Goal: Communication & Community: Ask a question

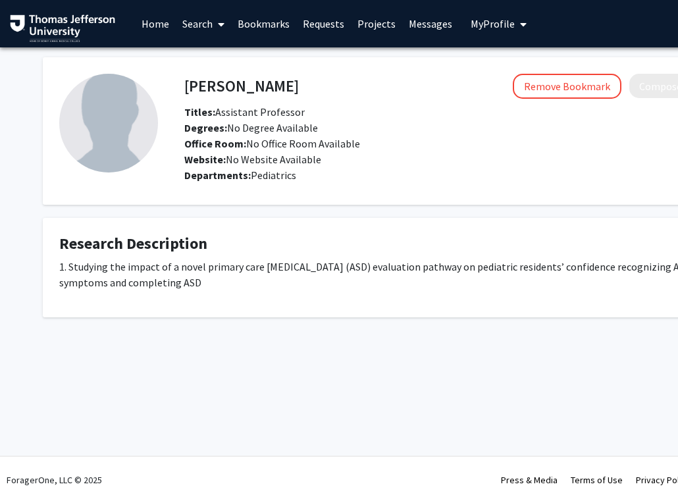
click at [263, 23] on link "Bookmarks" at bounding box center [263, 24] width 65 height 46
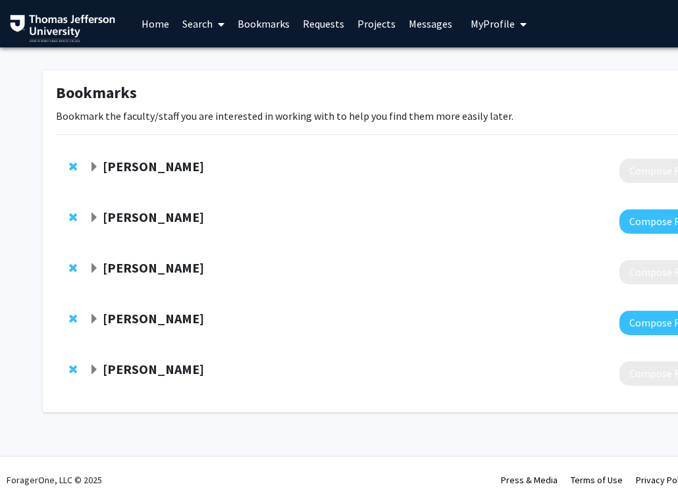
click at [157, 161] on strong "[PERSON_NAME]" at bounding box center [153, 166] width 101 height 16
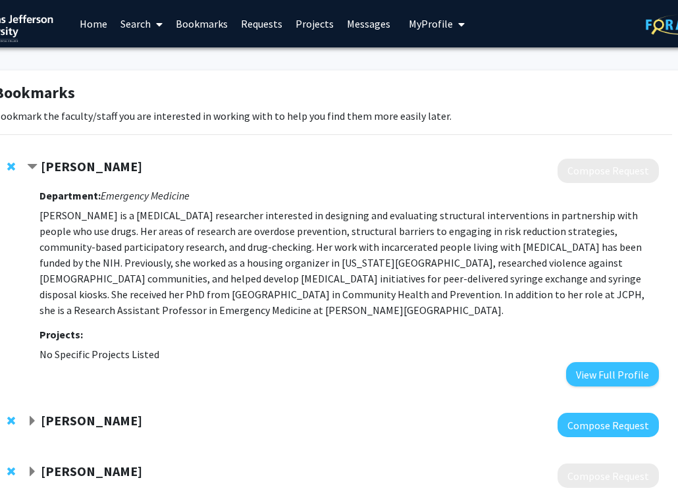
scroll to position [0, 72]
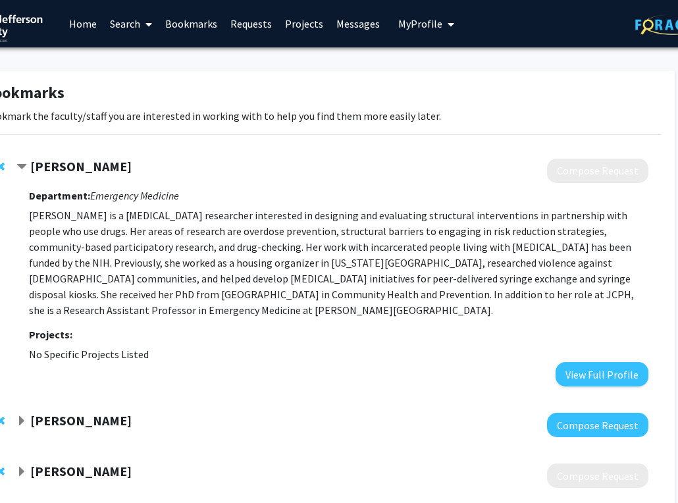
click at [49, 412] on strong "[PERSON_NAME]" at bounding box center [80, 420] width 101 height 16
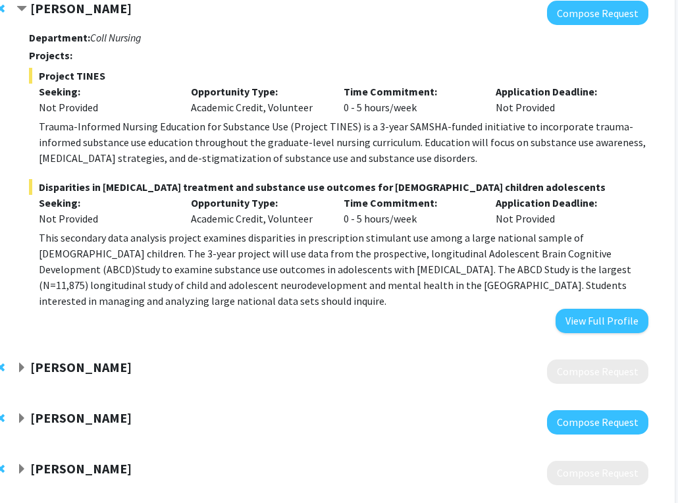
scroll to position [458, 72]
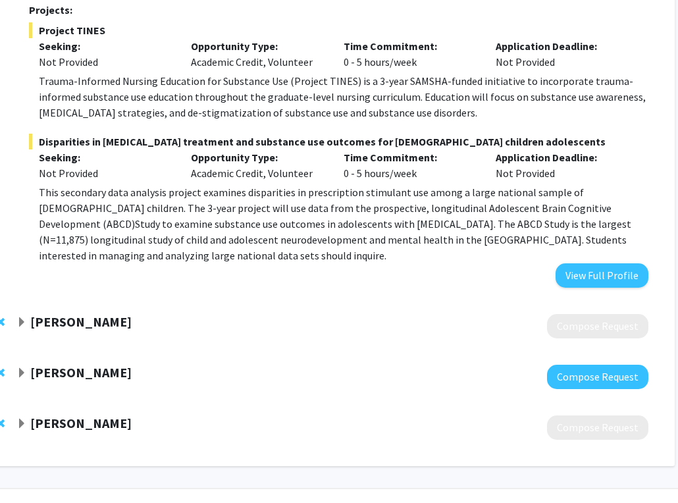
click at [120, 301] on div "[PERSON_NAME]-Winter Compose Request" at bounding box center [323, 326] width 678 height 51
click at [117, 313] on strong "[PERSON_NAME]" at bounding box center [80, 321] width 101 height 16
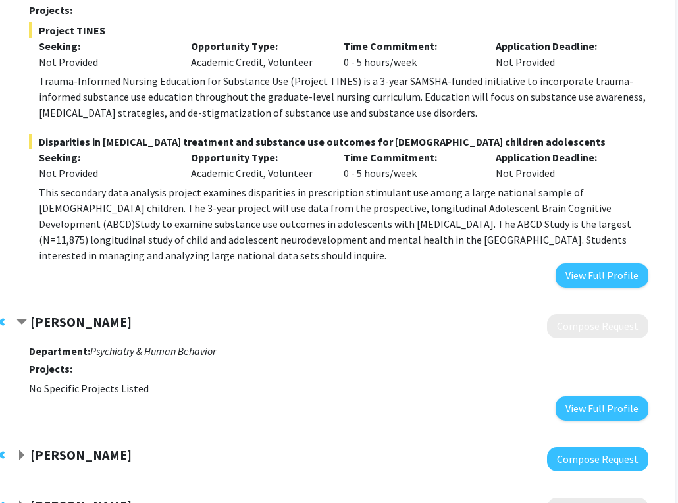
click at [80, 313] on strong "[PERSON_NAME]" at bounding box center [80, 321] width 101 height 16
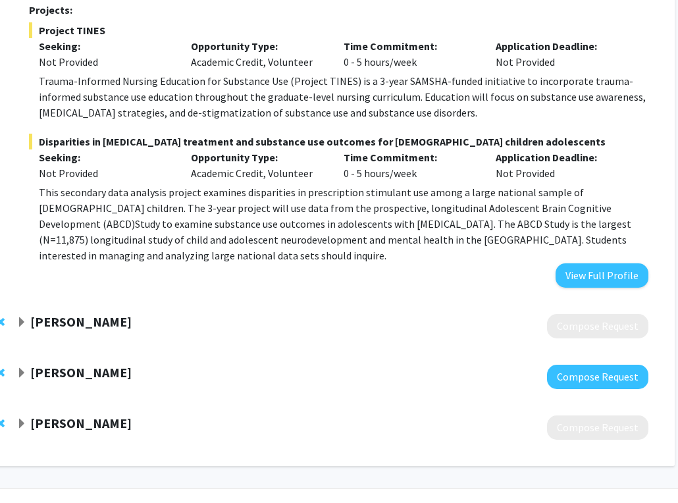
click at [77, 313] on strong "[PERSON_NAME]" at bounding box center [80, 321] width 101 height 16
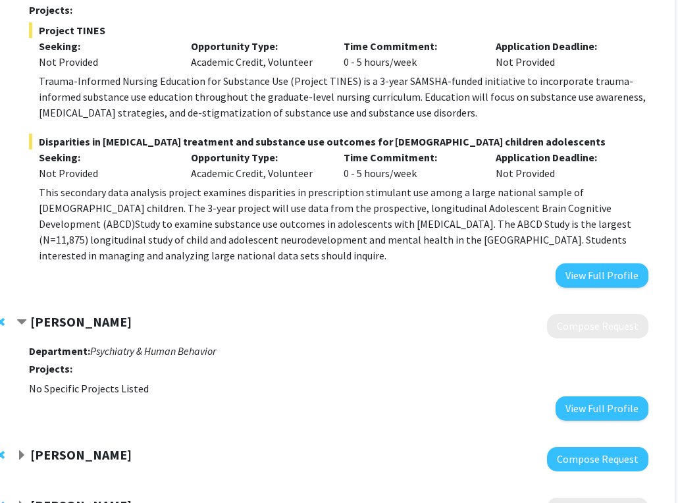
click at [105, 313] on strong "[PERSON_NAME]" at bounding box center [80, 321] width 101 height 16
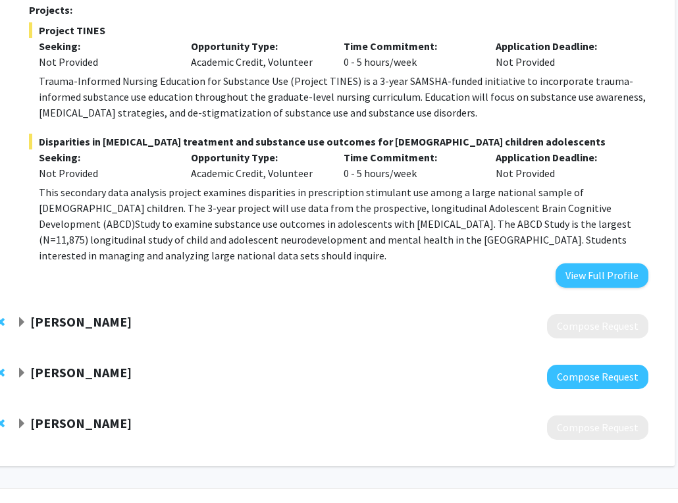
click at [64, 364] on strong "[PERSON_NAME]" at bounding box center [80, 372] width 101 height 16
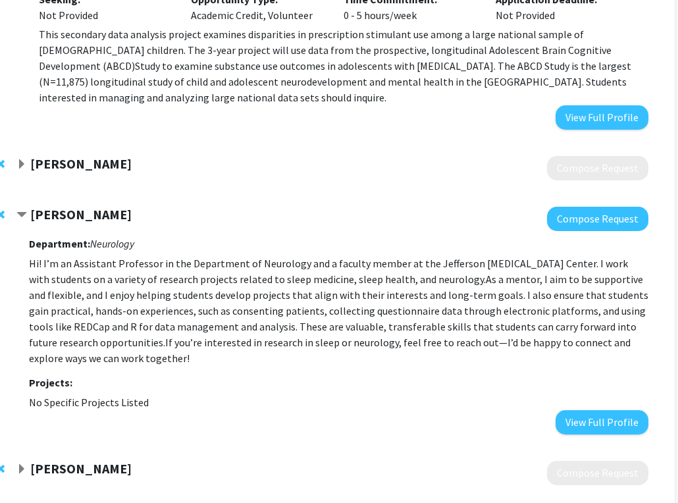
scroll to position [639, 74]
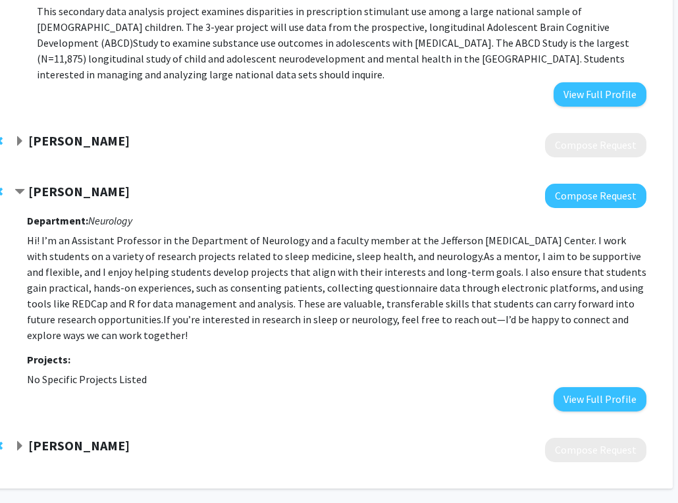
click at [79, 437] on strong "[PERSON_NAME]" at bounding box center [78, 445] width 101 height 16
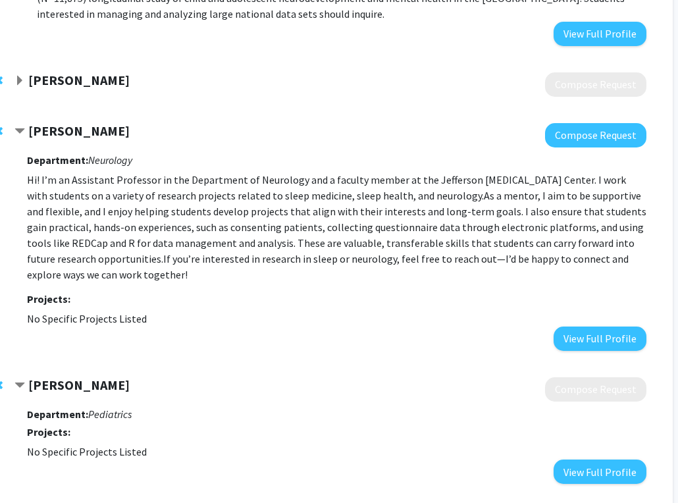
scroll to position [736, 74]
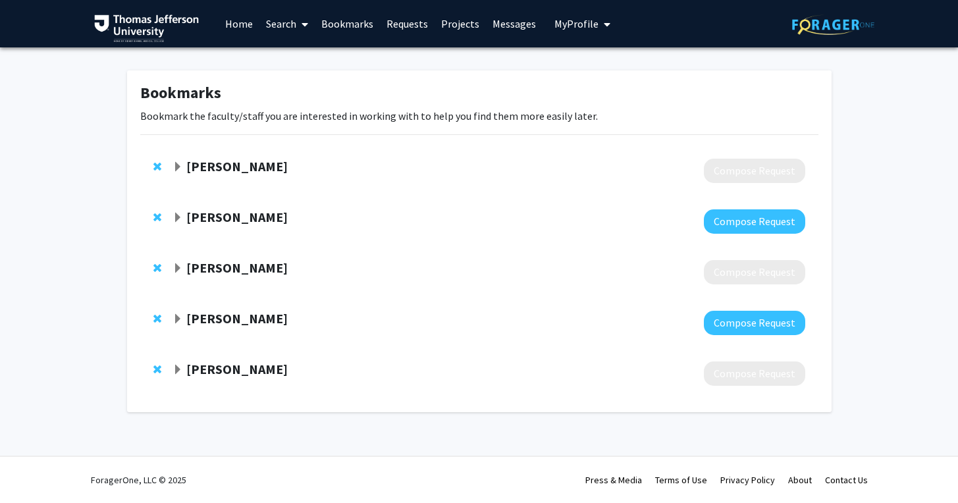
click at [221, 223] on strong "[PERSON_NAME]" at bounding box center [236, 217] width 101 height 16
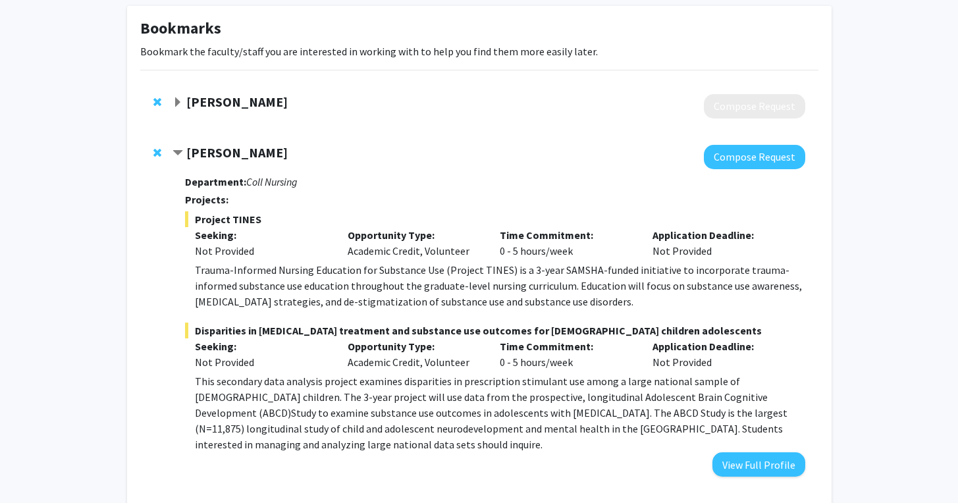
scroll to position [106, 0]
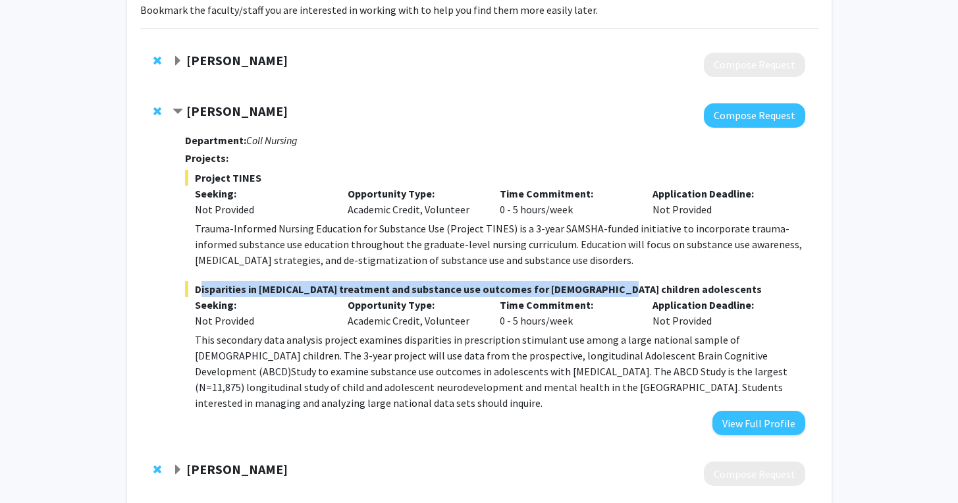
drag, startPoint x: 190, startPoint y: 288, endPoint x: 612, endPoint y: 285, distance: 422.0
click at [612, 285] on span "Disparities in [MEDICAL_DATA] treatment and substance use outcomes for [DEMOGRA…" at bounding box center [495, 289] width 620 height 16
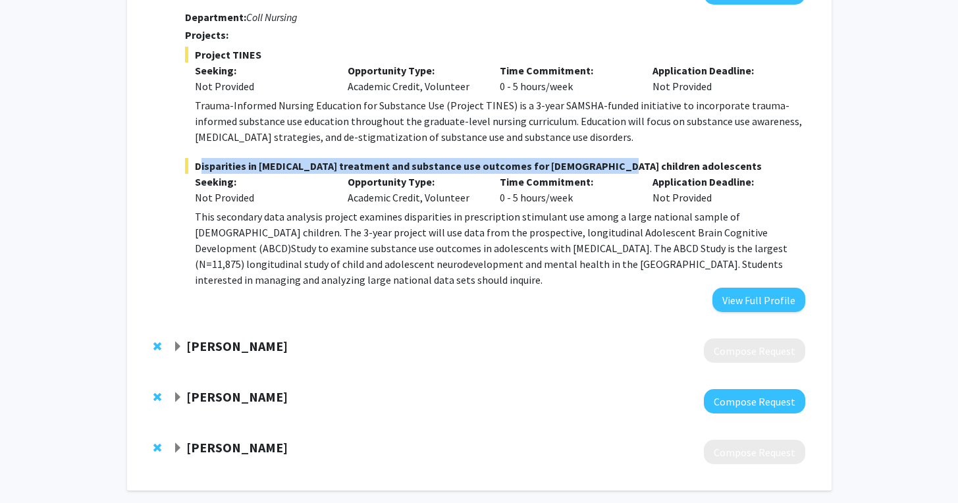
scroll to position [270, 0]
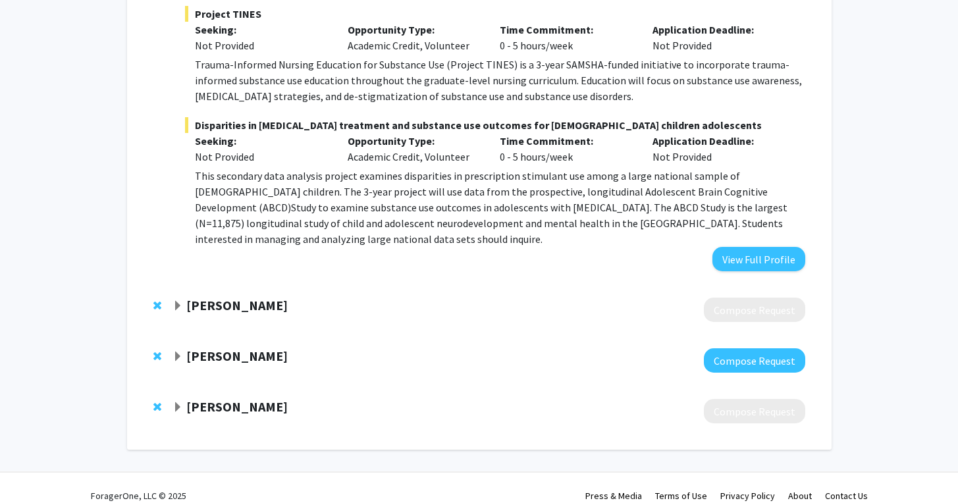
click at [226, 348] on strong "[PERSON_NAME]" at bounding box center [236, 356] width 101 height 16
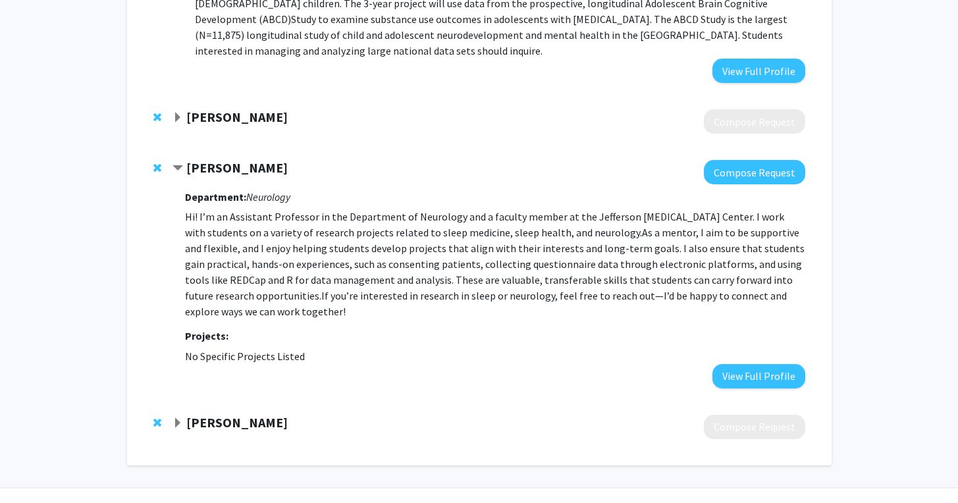
scroll to position [473, 0]
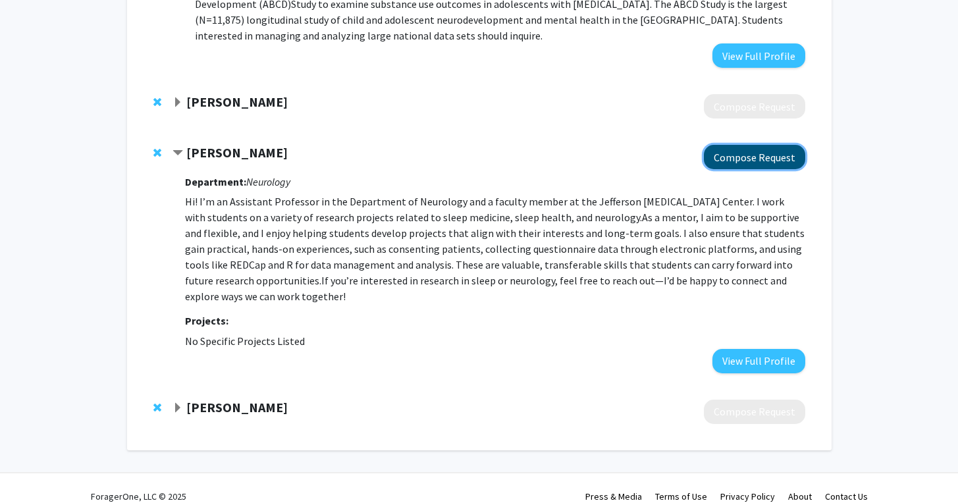
click at [677, 147] on button "Compose Request" at bounding box center [754, 157] width 101 height 24
